Goal: Transaction & Acquisition: Download file/media

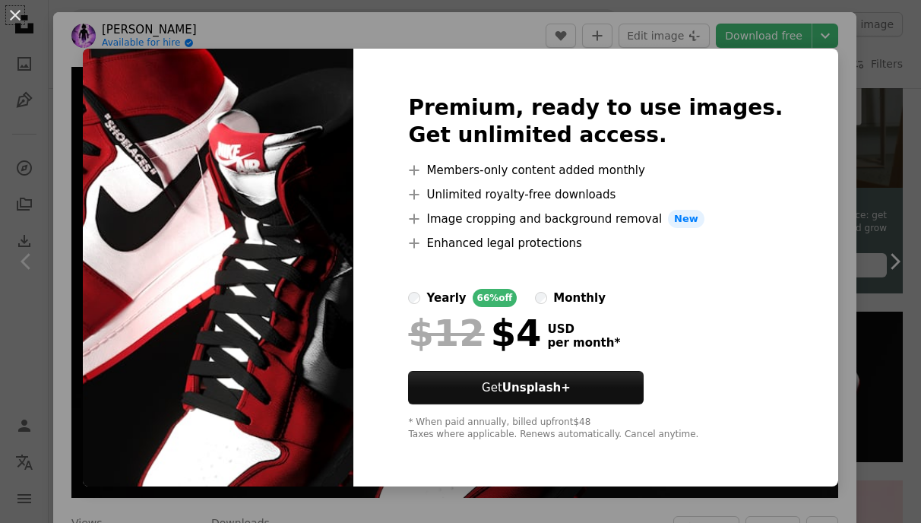
scroll to position [458, 0]
click at [824, 145] on div "An X shape Premium, ready to use images. Get unlimited access. A plus sign Memb…" at bounding box center [460, 261] width 921 height 523
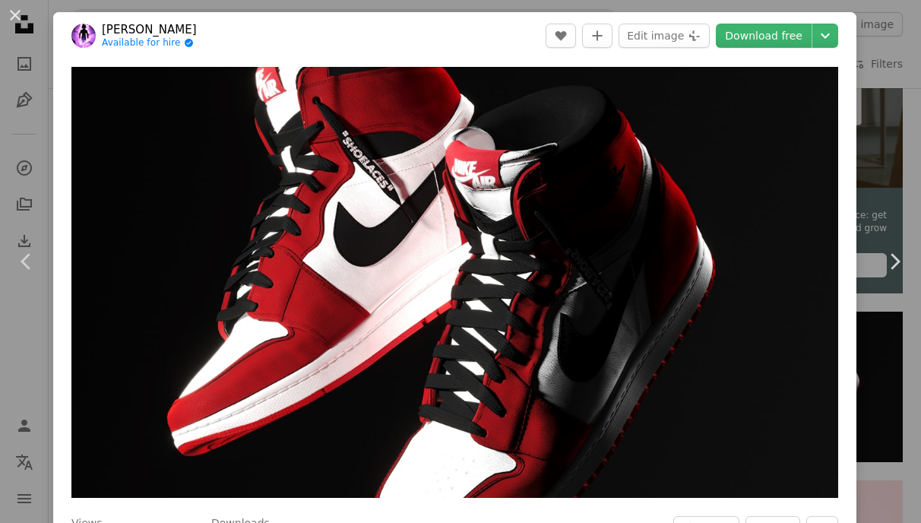
click at [888, 14] on div "An X shape Chevron left Chevron right [PERSON_NAME] Available for hire A checkm…" at bounding box center [460, 261] width 921 height 523
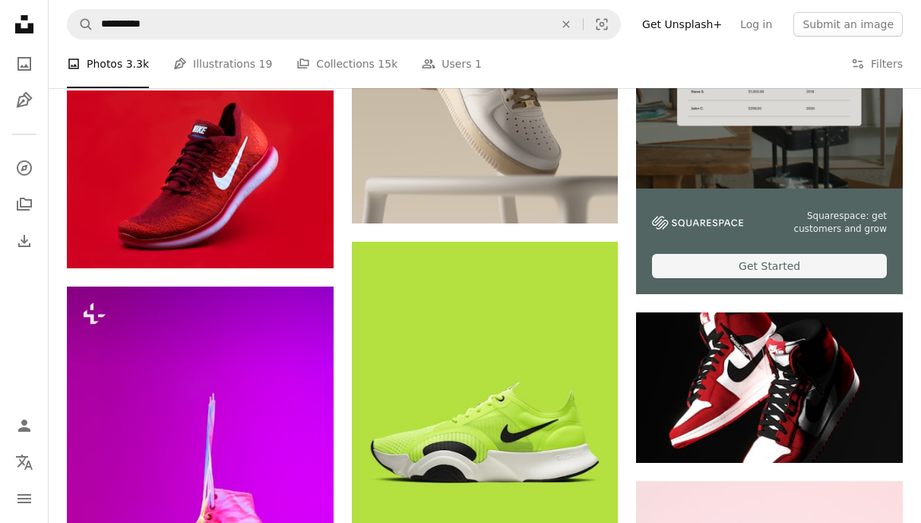
scroll to position [225, 0]
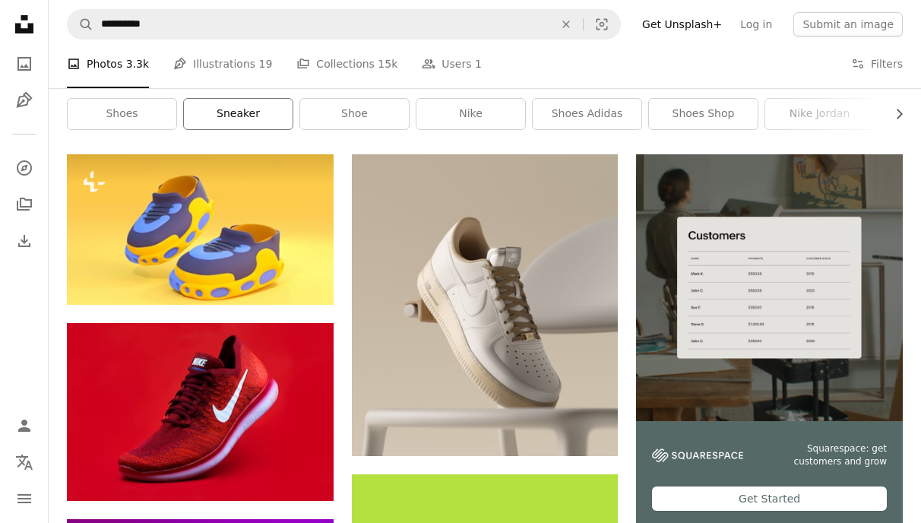
click at [216, 118] on link "sneaker" at bounding box center [238, 114] width 109 height 30
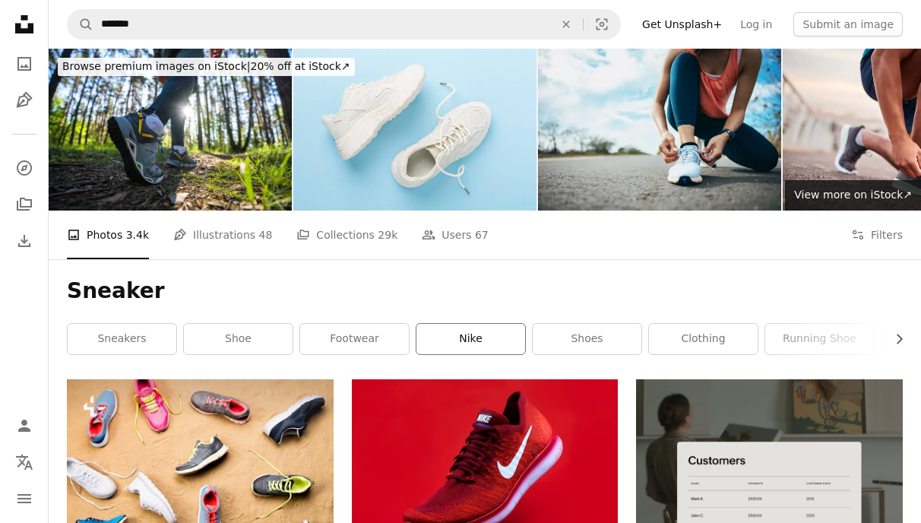
click at [483, 338] on link "nike" at bounding box center [470, 339] width 109 height 30
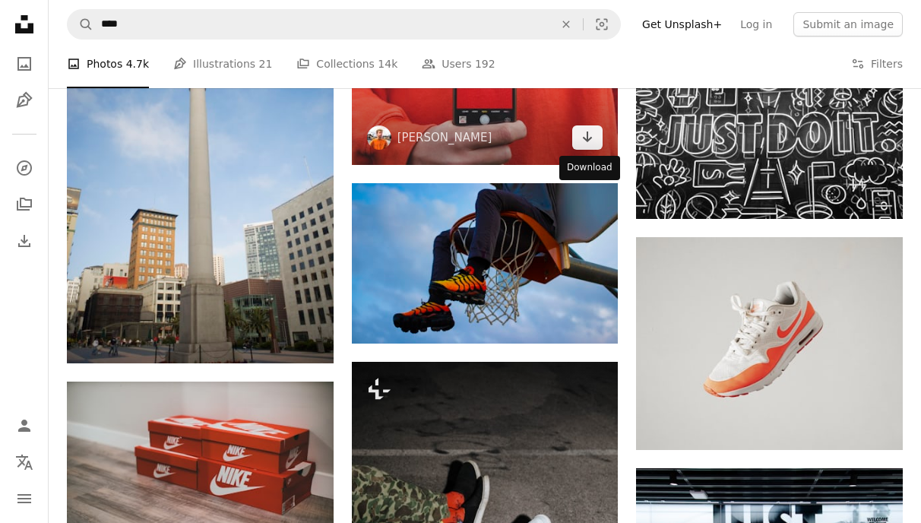
scroll to position [3411, 0]
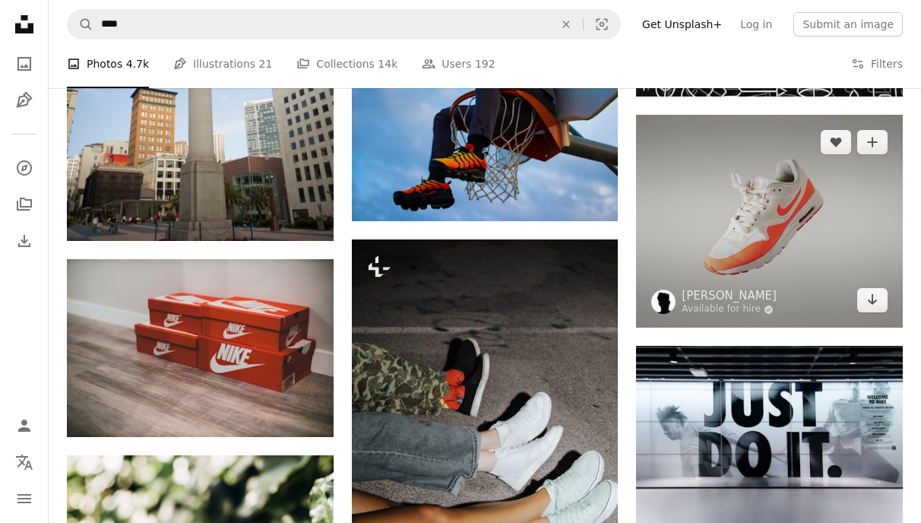
click at [679, 195] on img at bounding box center [769, 222] width 267 height 214
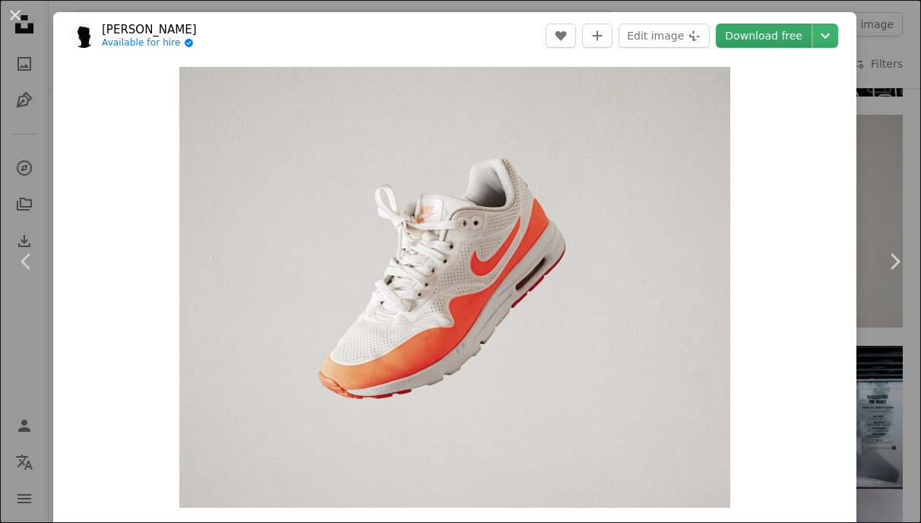
click at [769, 40] on link "Download free" at bounding box center [764, 36] width 96 height 24
